Goal: Navigation & Orientation: Find specific page/section

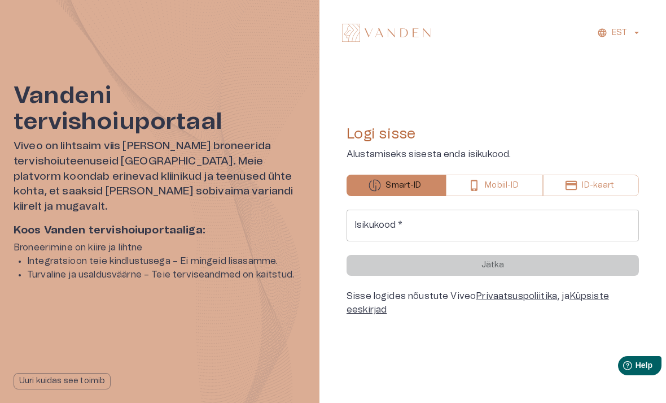
click at [534, 230] on input "Isikukood   *" at bounding box center [493, 226] width 293 height 32
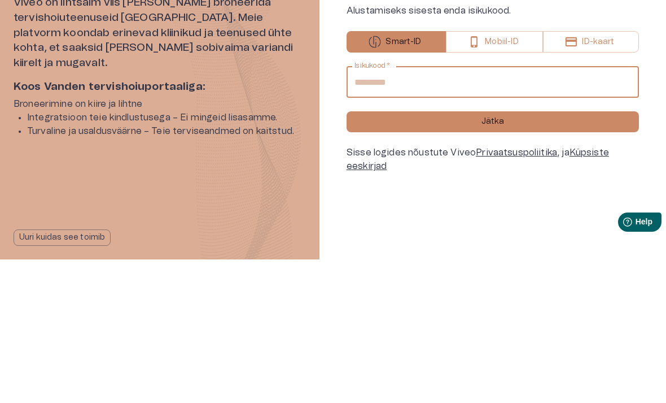
type input "**********"
click at [570, 255] on button "Jätka" at bounding box center [493, 265] width 293 height 21
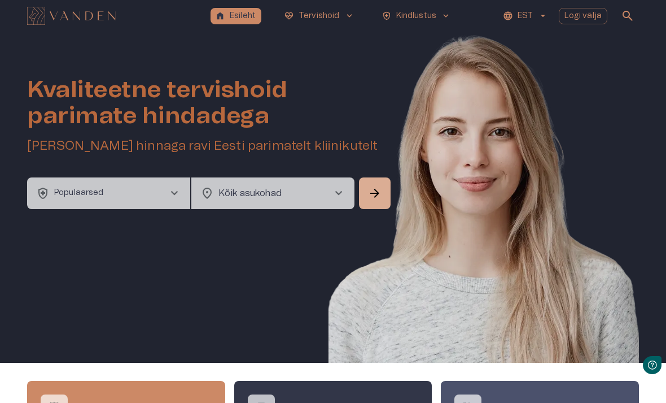
click at [396, 16] on p "Kindlustus" at bounding box center [416, 16] width 41 height 12
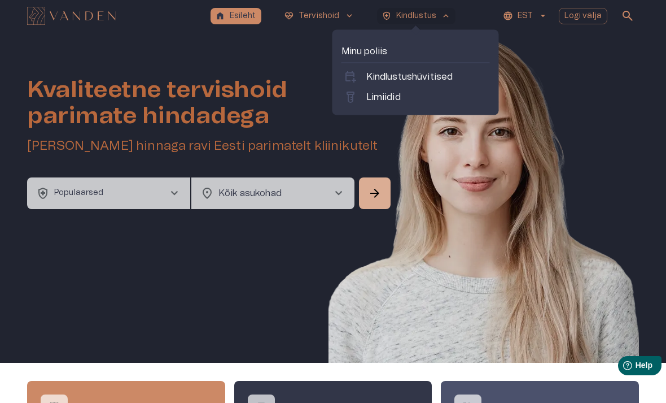
click at [372, 76] on p "Kindlustushüvitised" at bounding box center [410, 77] width 87 height 14
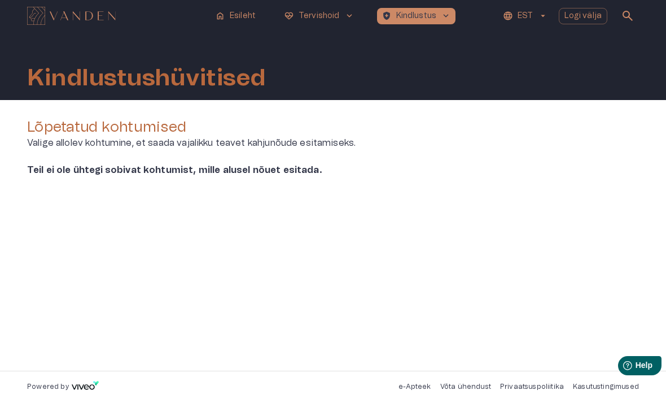
click at [400, 18] on p "Kindlustus" at bounding box center [416, 16] width 41 height 12
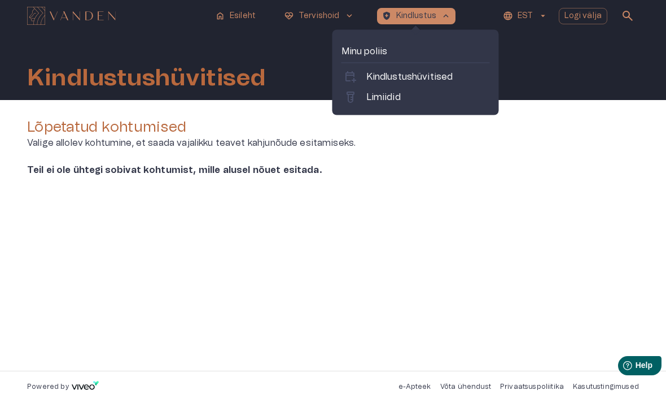
click at [365, 102] on link "labs Limiidid" at bounding box center [416, 97] width 144 height 14
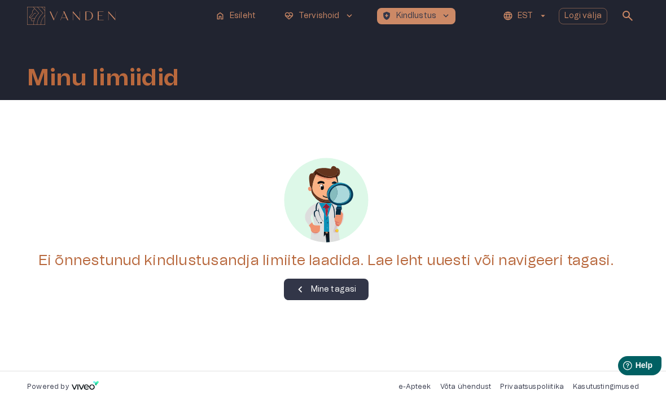
click at [304, 23] on button "ecg_heart Tervishoid keyboard_arrow_down" at bounding box center [320, 16] width 80 height 16
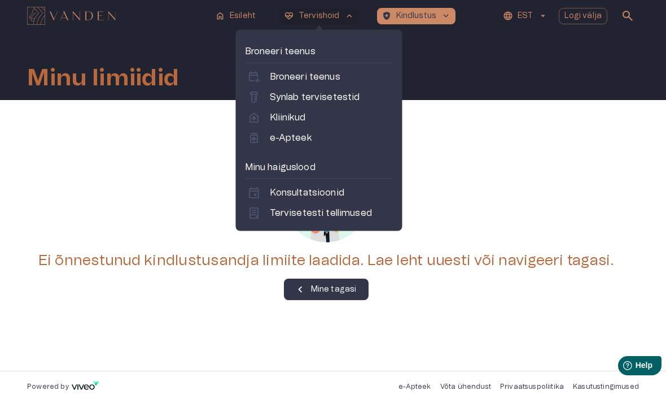
click at [221, 19] on span "home" at bounding box center [220, 16] width 10 height 10
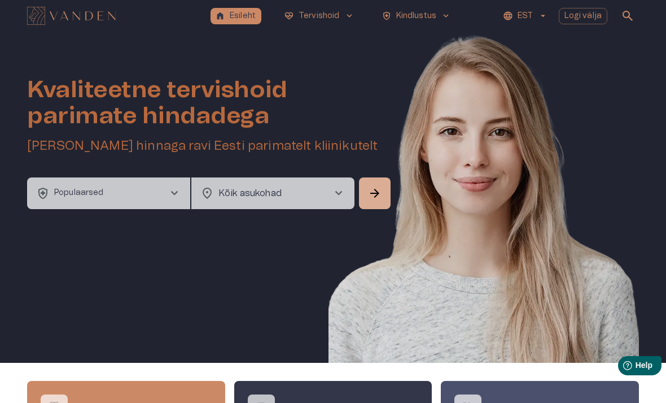
click at [306, 11] on p "Tervishoid" at bounding box center [319, 16] width 41 height 12
click at [236, 315] on div "Kvaliteetne tervishoid parimate hindadega Broneeri soodsaima hinnaga ravi Eesti…" at bounding box center [333, 197] width 612 height 331
